Goal: Check status: Check status

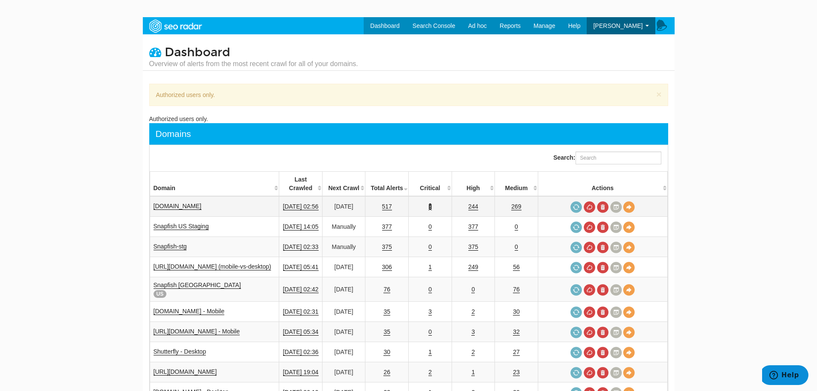
click at [432, 203] on link "4" at bounding box center [430, 206] width 3 height 7
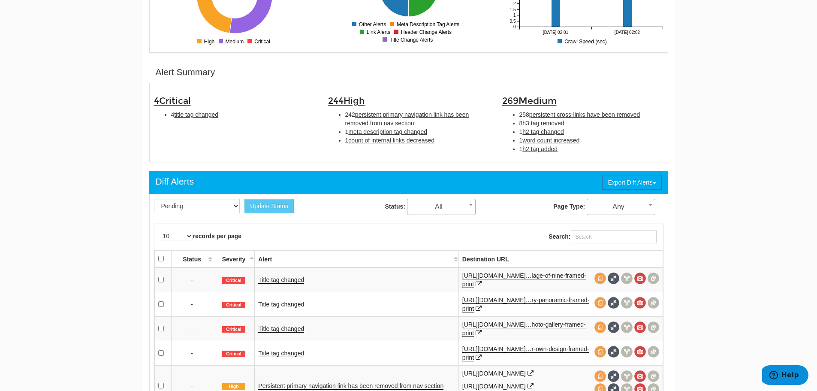
scroll to position [257, 0]
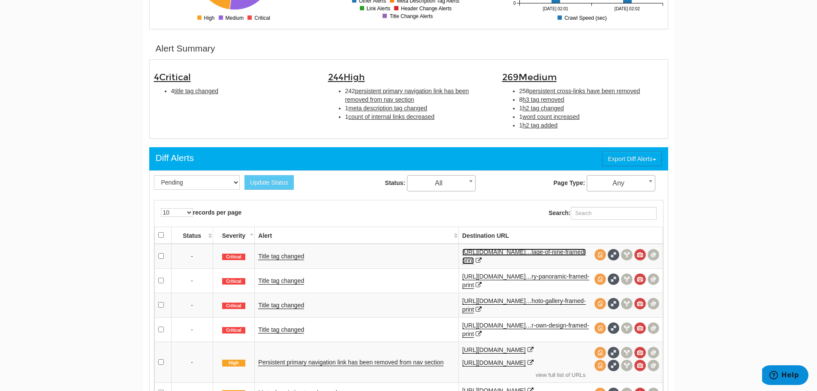
click at [490, 252] on link "[URL][DOMAIN_NAME]…lage-of-nine-framed-print" at bounding box center [524, 256] width 124 height 16
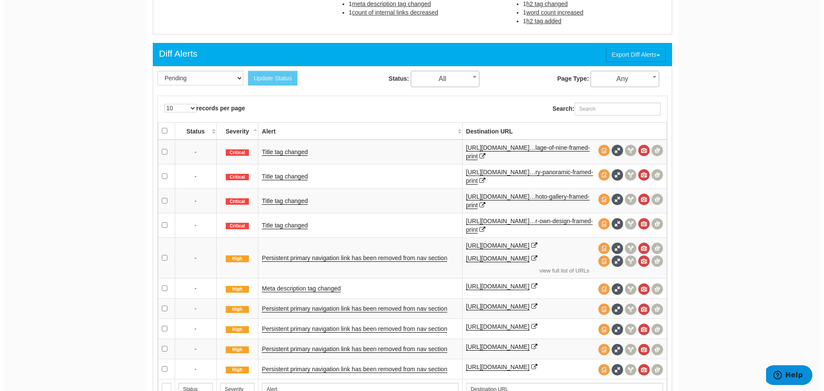
scroll to position [386, 0]
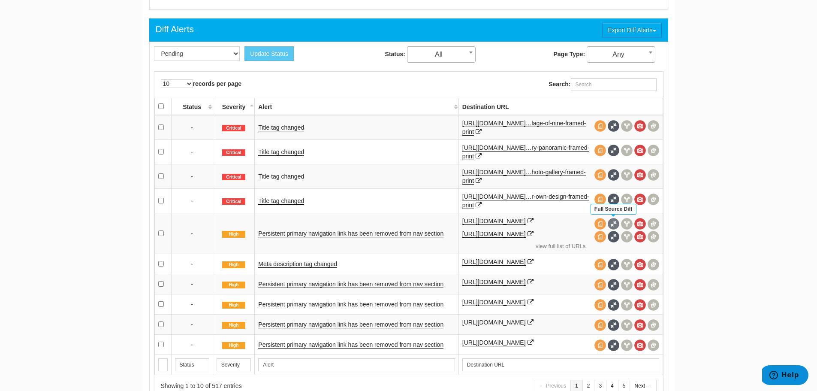
click at [615, 221] on span at bounding box center [614, 224] width 12 height 12
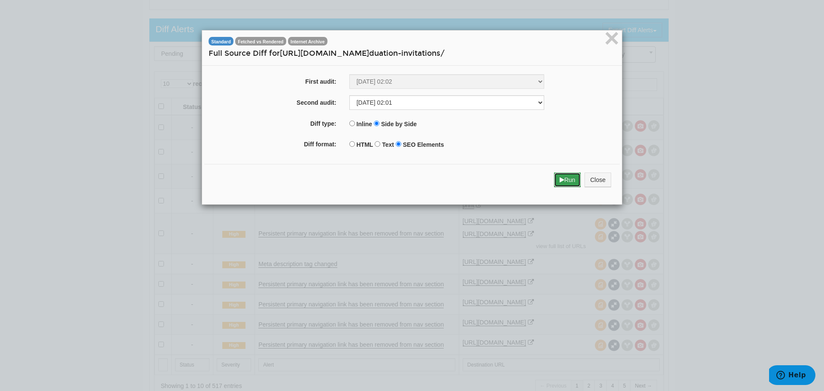
click at [561, 178] on button "Run" at bounding box center [567, 179] width 27 height 15
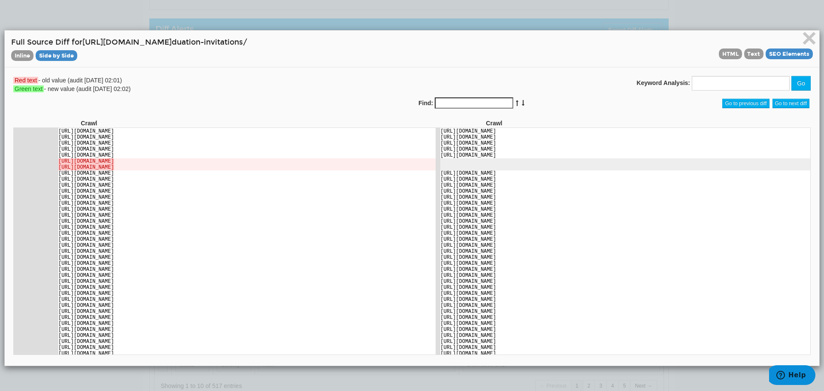
scroll to position [5791, 0]
